Goal: Information Seeking & Learning: Find specific fact

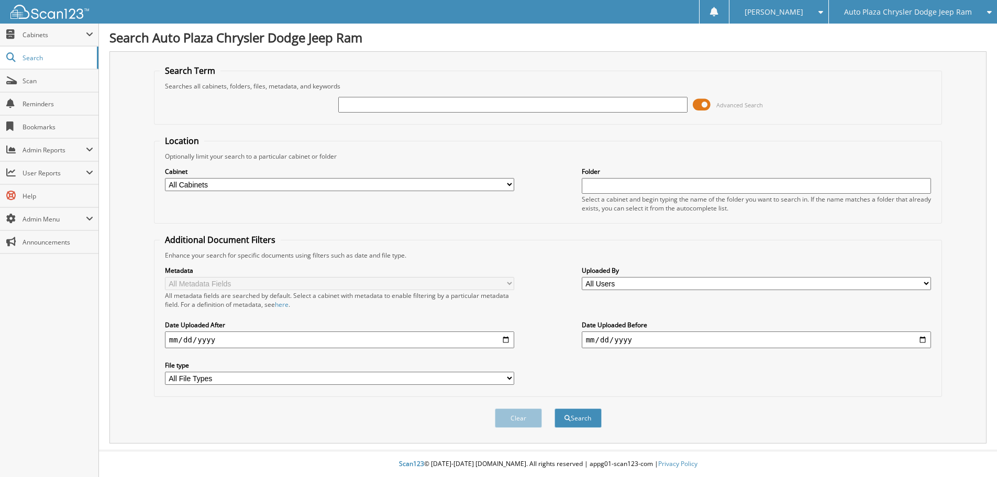
click at [462, 107] on input "text" at bounding box center [513, 105] width 350 height 16
type input "61875"
click at [554, 408] on button "Search" at bounding box center [577, 417] width 47 height 19
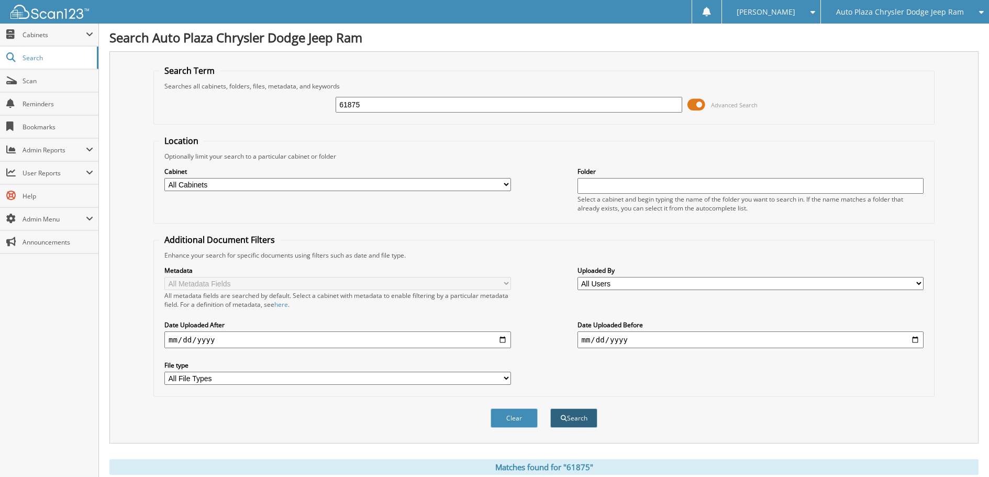
click at [579, 421] on button "Search" at bounding box center [573, 417] width 47 height 19
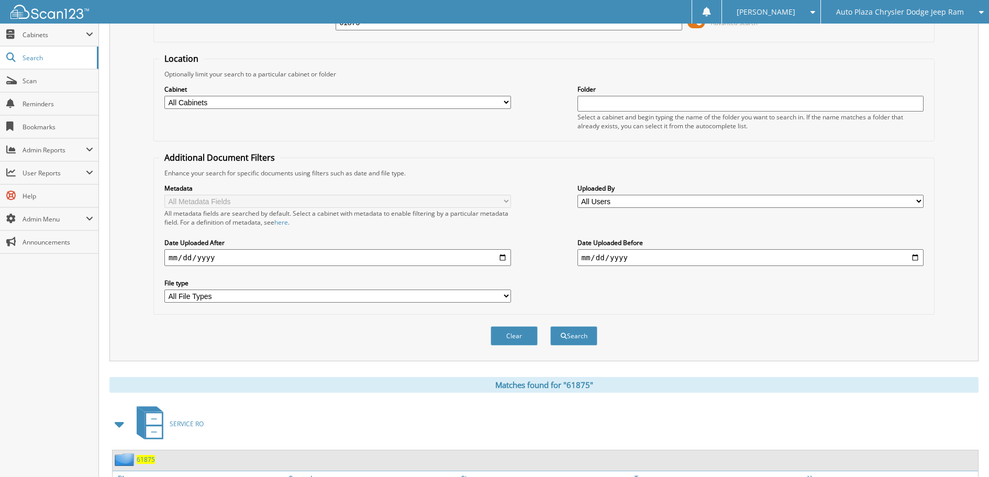
scroll to position [172, 0]
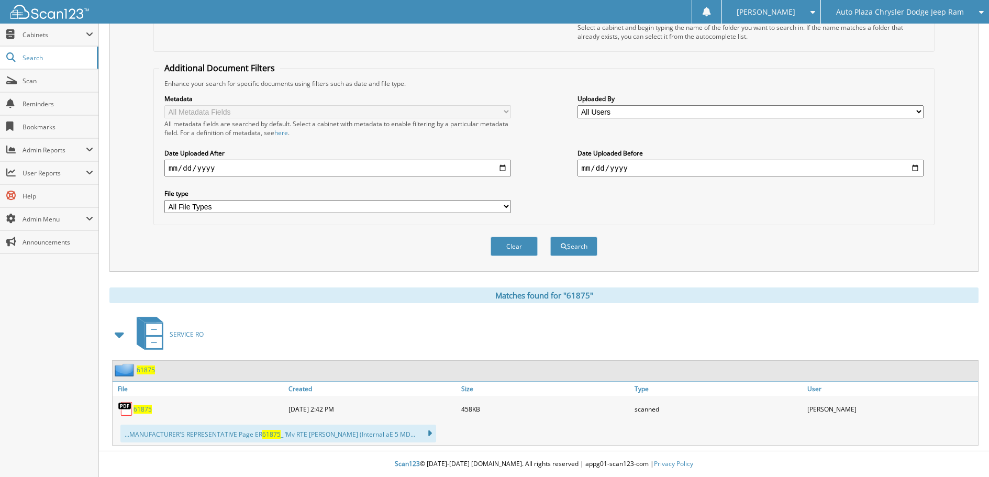
click at [137, 408] on span "61875" at bounding box center [142, 409] width 18 height 9
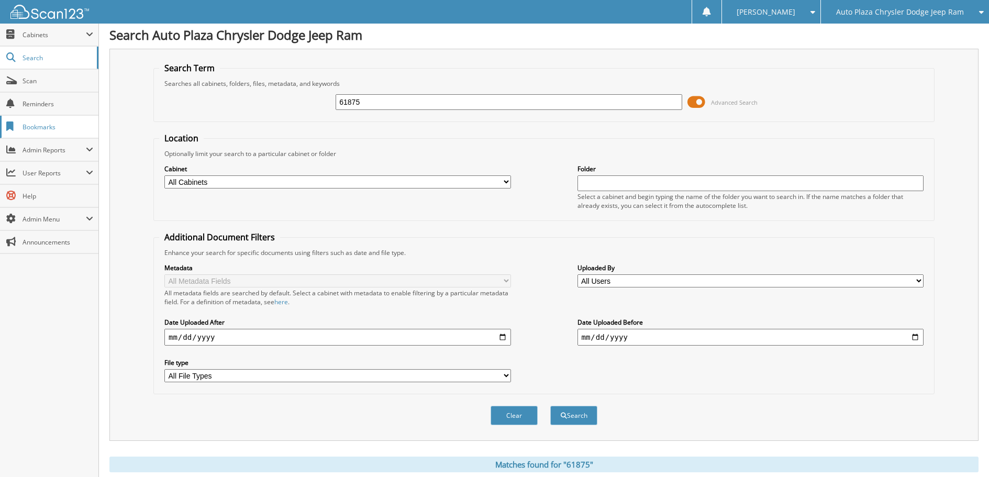
scroll to position [0, 0]
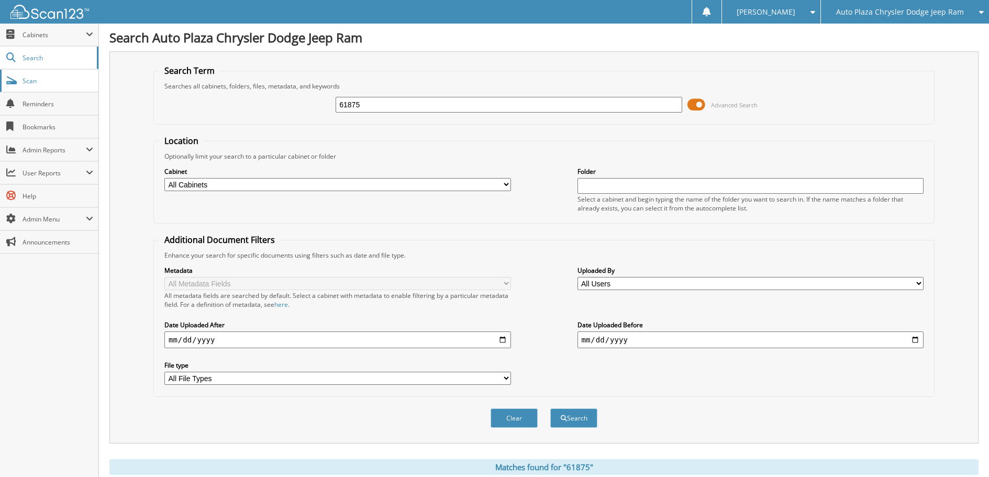
click at [32, 84] on span "Scan" at bounding box center [58, 80] width 71 height 9
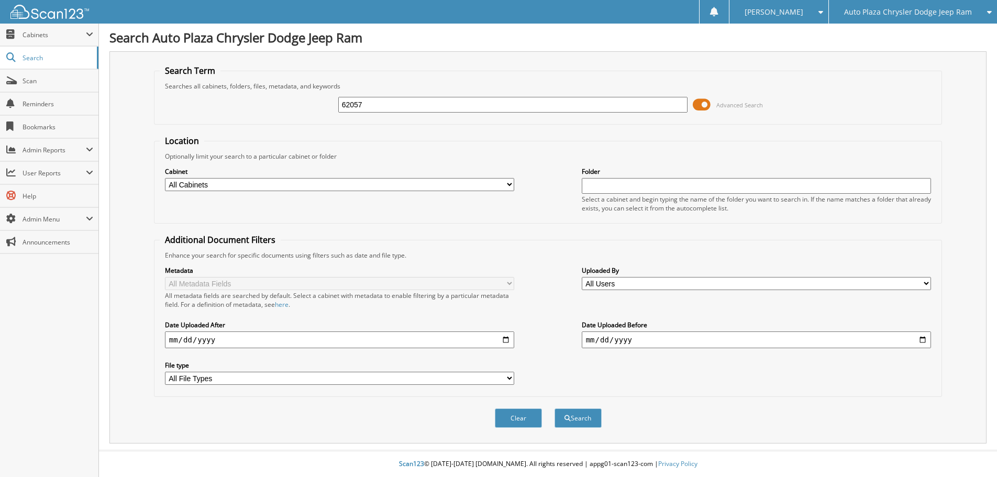
type input "62057"
click at [554, 408] on button "Search" at bounding box center [577, 417] width 47 height 19
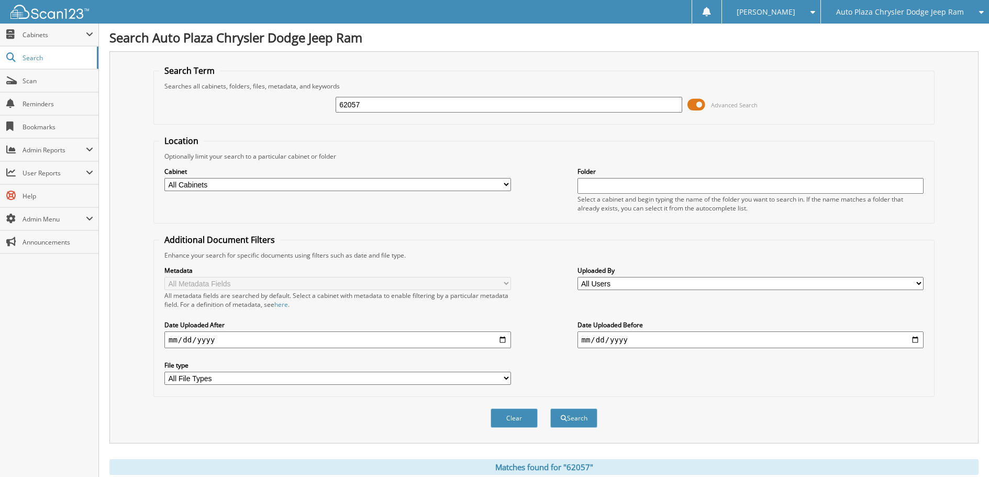
scroll to position [389, 0]
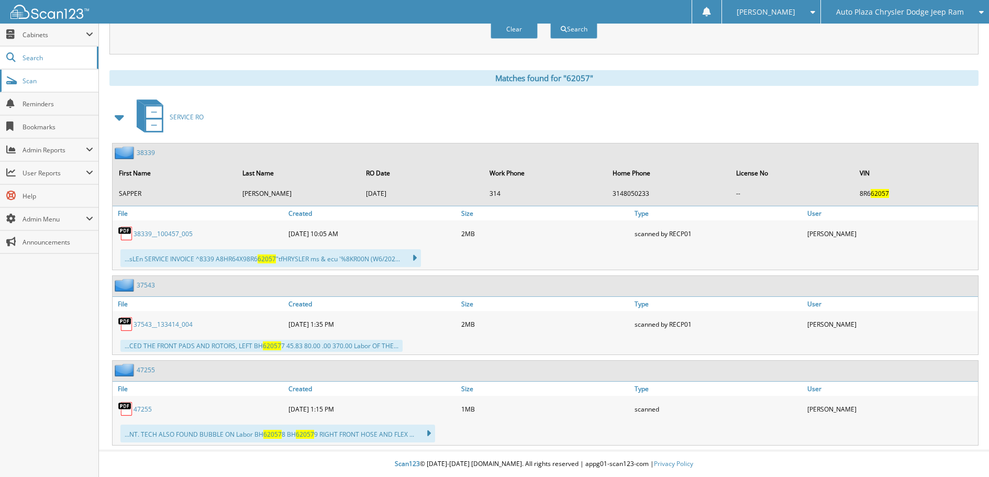
click at [31, 80] on span "Scan" at bounding box center [58, 80] width 71 height 9
